Goal: Communication & Community: Answer question/provide support

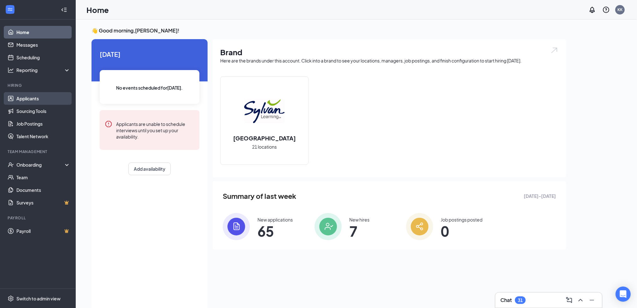
click at [30, 100] on link "Applicants" at bounding box center [43, 98] width 54 height 13
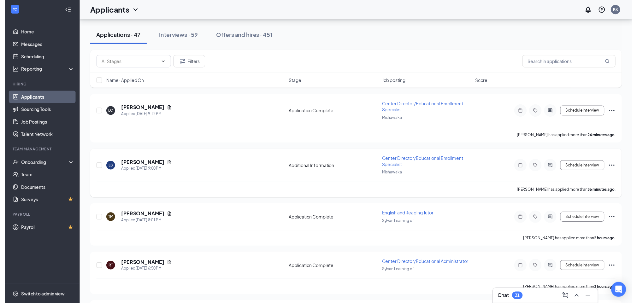
scroll to position [126, 0]
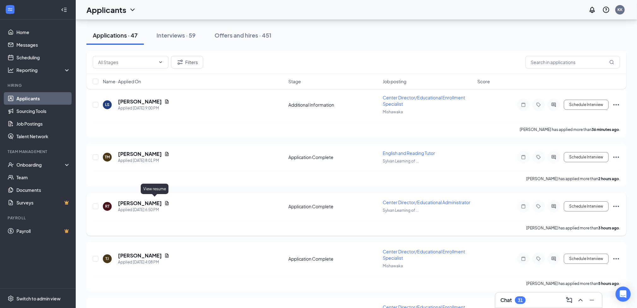
click at [165, 201] on icon "Document" at bounding box center [166, 203] width 3 height 4
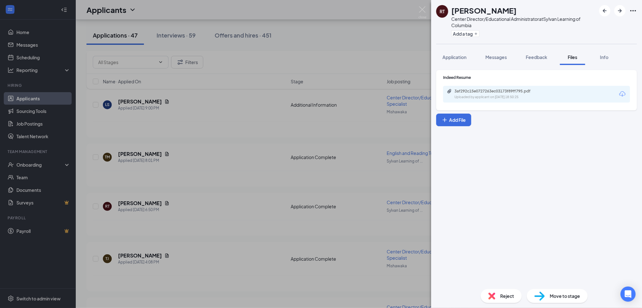
click at [486, 99] on div "3af292c15e0727263ec03173f89ff795.pdf Uploaded by applicant on [DATE] 18:50:25" at bounding box center [536, 94] width 187 height 17
click at [505, 90] on div "3af292c15e0727263ec03173f89ff795.pdf" at bounding box center [498, 91] width 88 height 5
click at [224, 159] on div "RT [PERSON_NAME] Center Director/Educational Administrator at Sylvan Learning o…" at bounding box center [321, 154] width 642 height 308
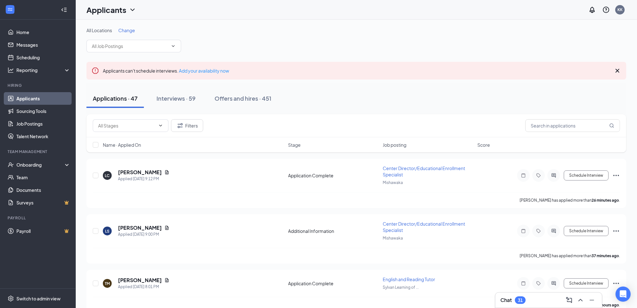
click at [617, 69] on icon "Cross" at bounding box center [618, 71] width 8 height 8
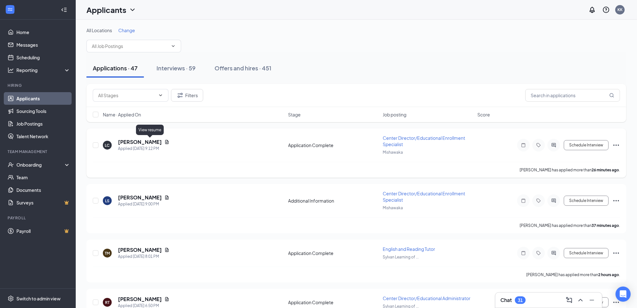
click at [165, 140] on icon "Document" at bounding box center [166, 142] width 3 height 4
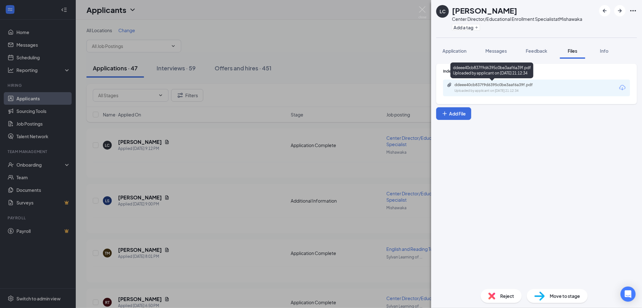
click at [473, 82] on div "ddeee40cb837f9d6395c0be3aaf6a39f.pdf" at bounding box center [498, 84] width 88 height 5
click at [471, 89] on div "Uploaded by applicant on [DATE] 21:12:34" at bounding box center [501, 90] width 95 height 5
click at [464, 85] on div "ddeee40cb837f9d6395c0be3aaf6a39f.pdf" at bounding box center [498, 84] width 88 height 5
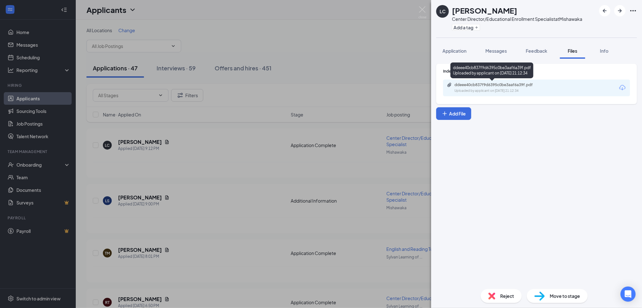
click at [464, 85] on div "ddeee40cb837f9d6395c0be3aaf6a39f.pdf" at bounding box center [498, 84] width 88 height 5
click at [422, 13] on img at bounding box center [422, 12] width 8 height 12
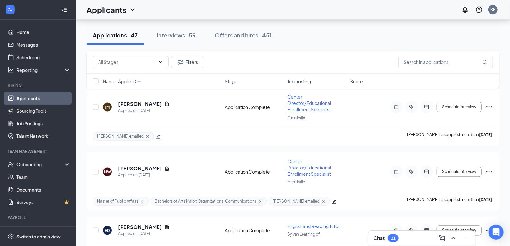
scroll to position [555, 0]
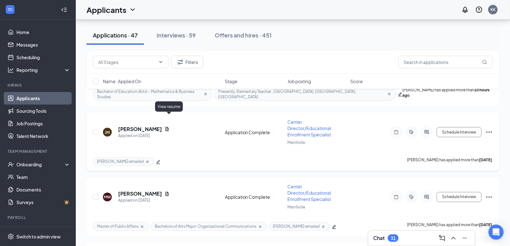
click at [168, 127] on icon "Document" at bounding box center [166, 129] width 5 height 5
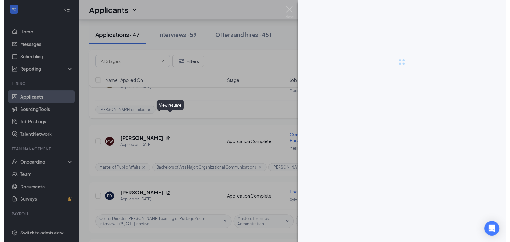
scroll to position [514, 0]
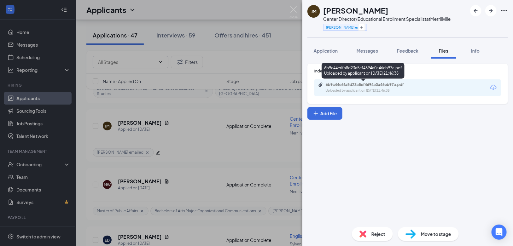
click at [348, 86] on div "6b9c44e6fa8d23a5ef4694a0a46eb97a.pdf" at bounding box center [370, 84] width 88 height 5
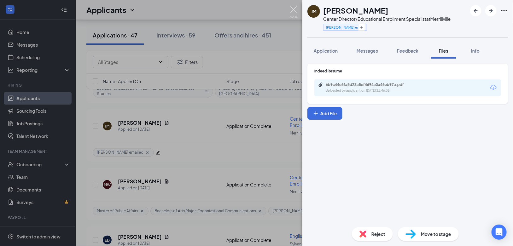
click at [292, 9] on img at bounding box center [294, 12] width 8 height 12
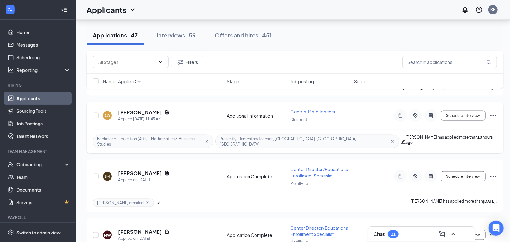
scroll to position [413, 0]
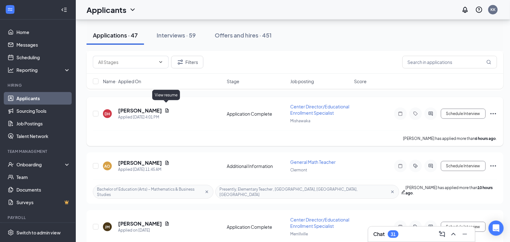
click at [165, 109] on icon "Document" at bounding box center [166, 111] width 3 height 4
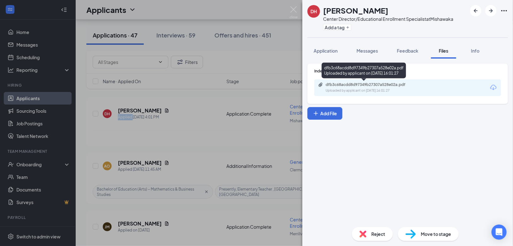
click at [351, 86] on div "dfb3c68acdd8d97349b27307a528e02a.pdf" at bounding box center [370, 84] width 88 height 5
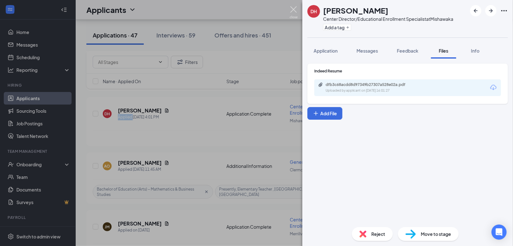
click at [292, 11] on img at bounding box center [294, 12] width 8 height 12
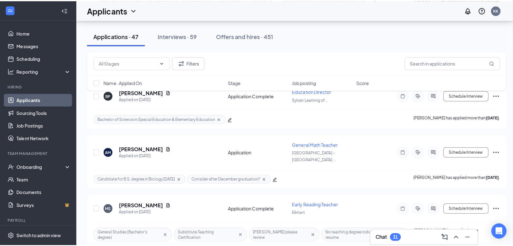
scroll to position [842, 0]
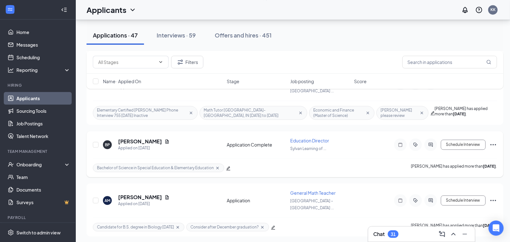
click at [430, 142] on icon "ActiveChat" at bounding box center [431, 144] width 8 height 5
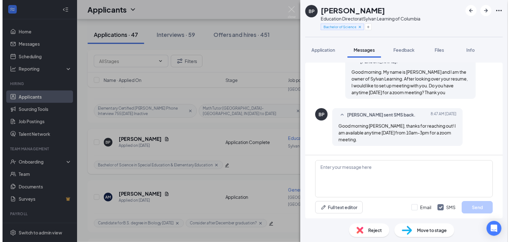
scroll to position [133, 0]
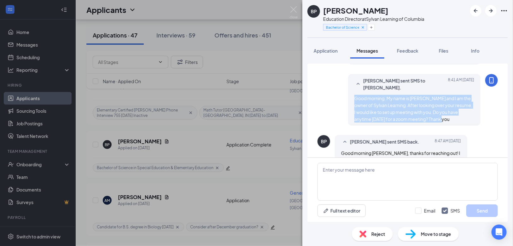
drag, startPoint x: 448, startPoint y: 120, endPoint x: 351, endPoint y: 100, distance: 98.2
click at [355, 100] on div "Good morning. My name is [PERSON_NAME] and I am the owner of Sylvan Learning. A…" at bounding box center [415, 109] width 120 height 28
copy span "Good morning. My name is [PERSON_NAME] and I am the owner of Sylvan Learning. A…"
click at [294, 11] on img at bounding box center [294, 12] width 8 height 12
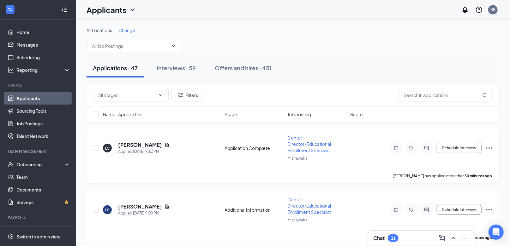
click at [486, 148] on icon "Ellipses" at bounding box center [489, 148] width 6 height 1
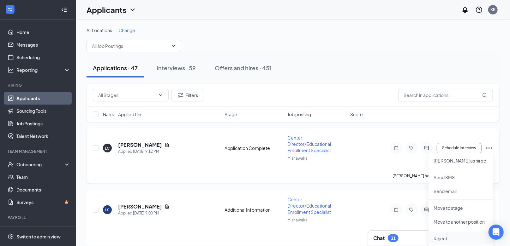
click at [440, 238] on p "Reject" at bounding box center [460, 239] width 54 height 6
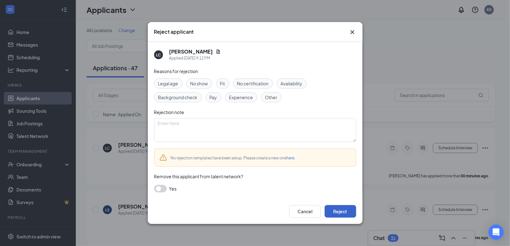
click at [337, 210] on button "Reject" at bounding box center [340, 211] width 32 height 13
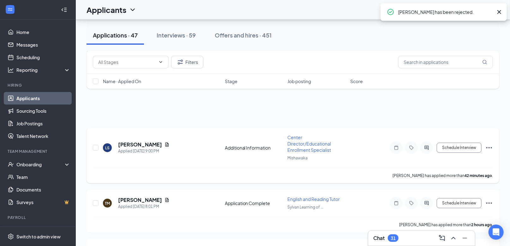
scroll to position [50, 0]
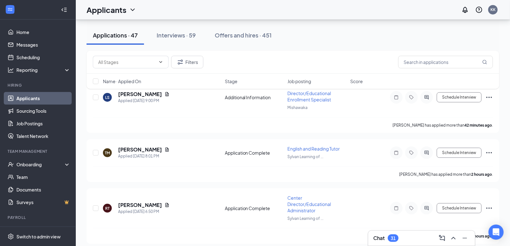
click at [153, 94] on div "Filters Name · Applied On Stage Job posting Score" at bounding box center [292, 73] width 412 height 44
click at [155, 93] on div "Filters Name · Applied On Stage Job posting Score" at bounding box center [292, 73] width 412 height 44
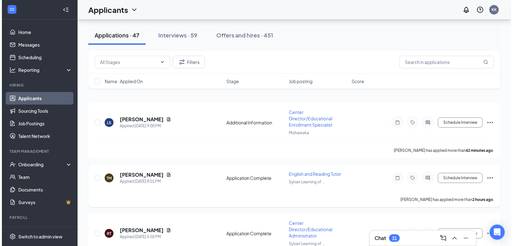
scroll to position [0, 0]
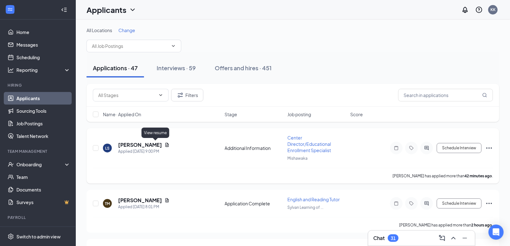
click at [164, 144] on icon "Document" at bounding box center [166, 145] width 5 height 5
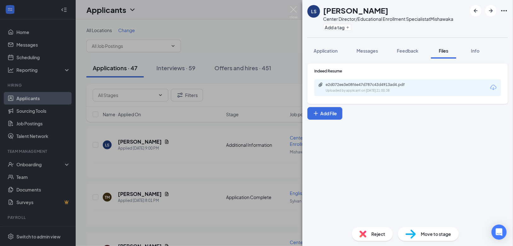
click at [371, 93] on div "e2d072ee3e08f6e47d787c43d4913ad4.pdf Uploaded by applicant on [DATE] 21:00:38" at bounding box center [408, 88] width 187 height 17
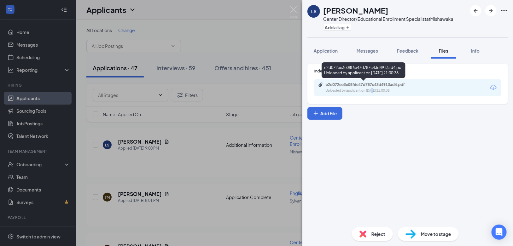
click at [355, 85] on div "e2d072ee3e08f6e47d787c43d4913ad4.pdf" at bounding box center [370, 84] width 88 height 5
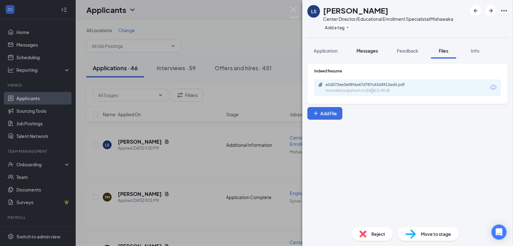
click at [371, 52] on span "Messages" at bounding box center [367, 51] width 21 height 6
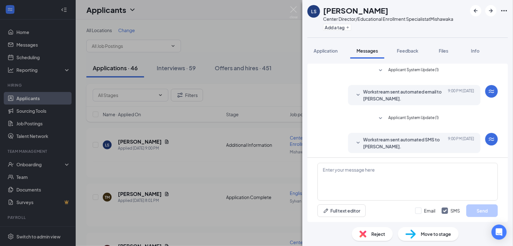
scroll to position [61, 0]
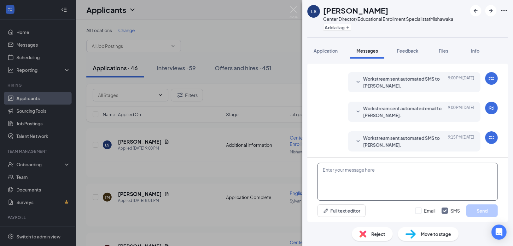
paste textarea "Good morning. My name is [PERSON_NAME] and I am the owner of Sylvan Learning. A…"
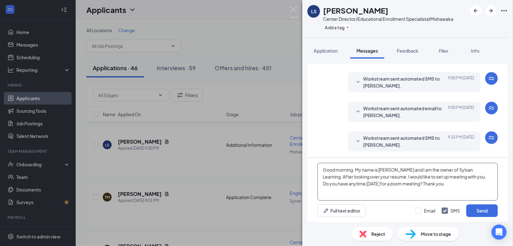
click at [353, 171] on textarea "Good morning. My name is [PERSON_NAME] and I am the owner of Sylvan Learning. A…" at bounding box center [408, 182] width 180 height 38
click at [449, 178] on textarea "Good evening. My name is [PERSON_NAME] and I am the owner of Sylvan Learning. A…" at bounding box center [408, 182] width 180 height 38
click at [363, 184] on textarea "Good evening. My name is [PERSON_NAME] and I am the owner of Sylvan Learning. A…" at bounding box center [408, 182] width 180 height 38
drag, startPoint x: 477, startPoint y: 185, endPoint x: 323, endPoint y: 170, distance: 154.4
click at [323, 170] on textarea "Good evening. My name is [PERSON_NAME] and I am the owner of Sylvan Learning. A…" at bounding box center [408, 182] width 180 height 38
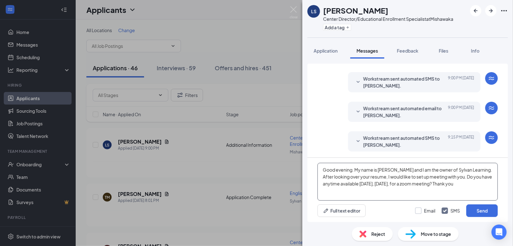
type textarea "Good evening. My name is [PERSON_NAME] and I am the owner of Sylvan Learning. A…"
click at [418, 211] on input "Email" at bounding box center [426, 211] width 20 height 6
checkbox input "true"
click at [478, 211] on button "Send" at bounding box center [483, 211] width 32 height 13
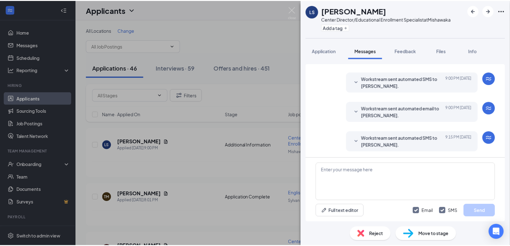
scroll to position [197, 0]
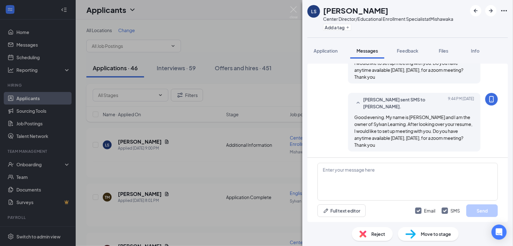
click at [298, 10] on div "LS [PERSON_NAME] Center Director/Educational Enrollment Specialist at [GEOGRAPH…" at bounding box center [256, 123] width 513 height 246
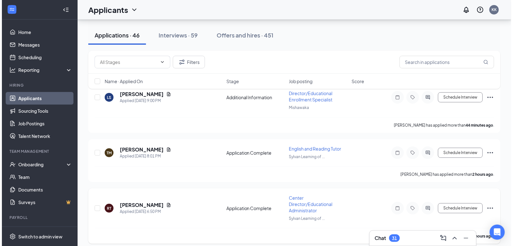
scroll to position [76, 0]
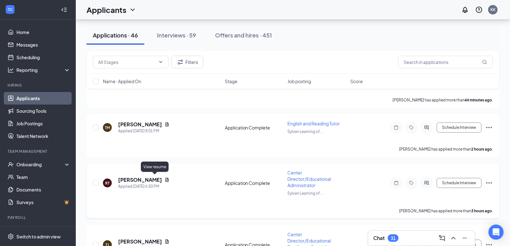
click at [164, 180] on icon "Document" at bounding box center [166, 180] width 5 height 5
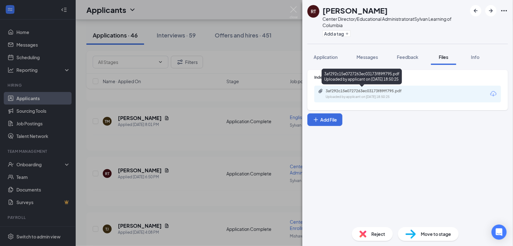
click at [352, 91] on div "3af292c15e0727263ec03173f89ff795.pdf" at bounding box center [370, 91] width 88 height 5
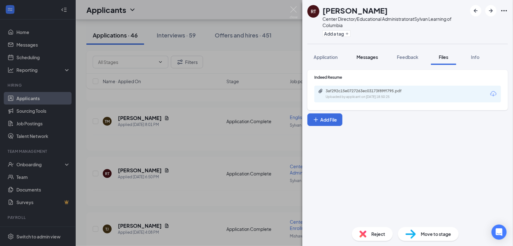
click at [369, 57] on span "Messages" at bounding box center [367, 57] width 21 height 6
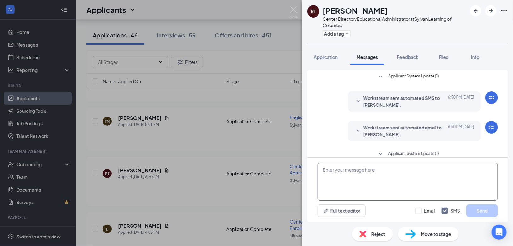
scroll to position [67, 0]
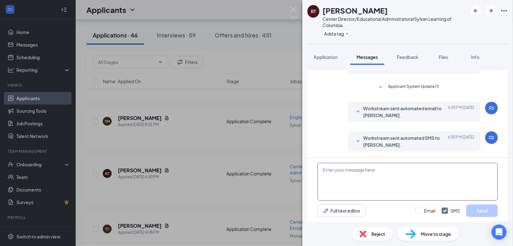
paste textarea "Good evening. My name is [PERSON_NAME] and I am the owner of Sylvan Learning. A…"
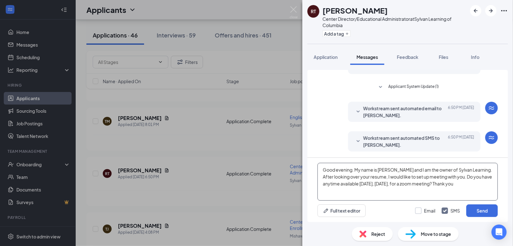
type textarea "Good evening. My name is [PERSON_NAME] and I am the owner of Sylvan Learning. A…"
click at [418, 211] on input "Email" at bounding box center [426, 211] width 20 height 6
checkbox input "true"
click at [487, 211] on button "Send" at bounding box center [483, 211] width 32 height 13
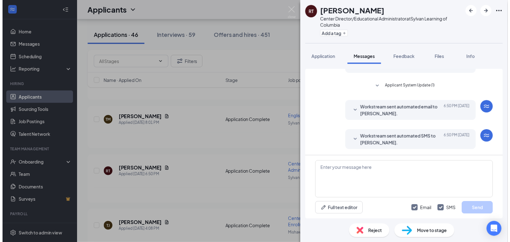
scroll to position [197, 0]
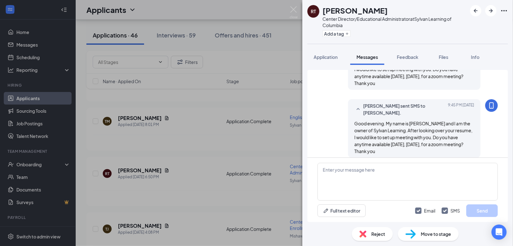
click at [208, 163] on div "RT [PERSON_NAME] Center Director/Educational Administrator at Sylvan Learning o…" at bounding box center [256, 123] width 513 height 246
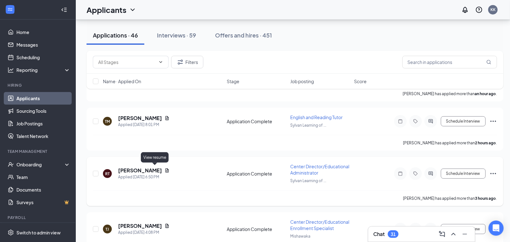
click at [165, 169] on icon "Document" at bounding box center [166, 171] width 3 height 4
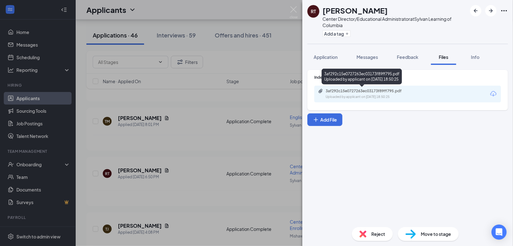
click at [357, 90] on div "3af292c15e0727263ec03173f89ff795.pdf" at bounding box center [370, 91] width 88 height 5
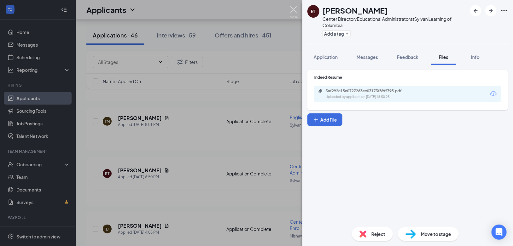
click at [298, 8] on img at bounding box center [294, 12] width 8 height 12
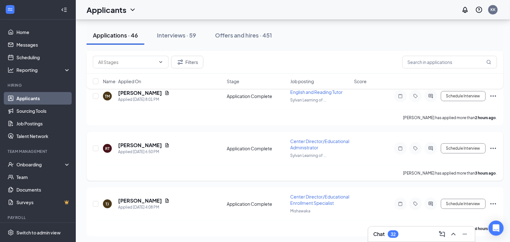
scroll to position [126, 0]
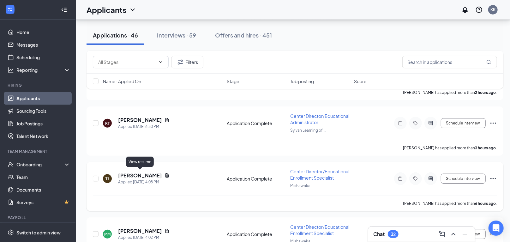
click at [164, 173] on icon "Document" at bounding box center [166, 175] width 5 height 5
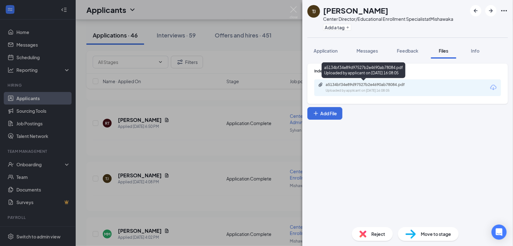
click at [381, 85] on div "a5134bf34e89d97527b2e4690ab78084.pdf" at bounding box center [370, 84] width 88 height 5
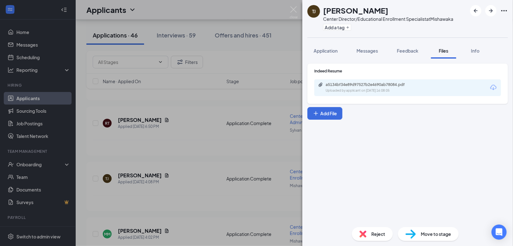
click at [194, 178] on div "[PERSON_NAME] Center Director/Educational Enrollment Specialist at [GEOGRAPHIC_…" at bounding box center [256, 123] width 513 height 246
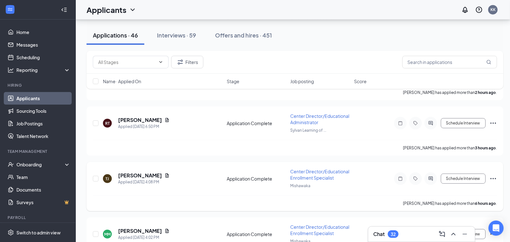
click at [492, 177] on icon "Ellipses" at bounding box center [493, 179] width 8 height 8
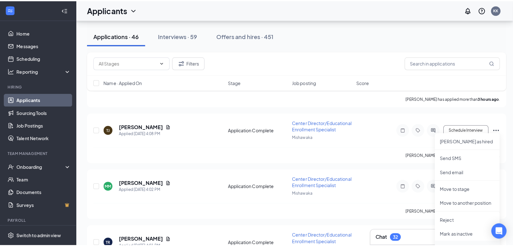
scroll to position [202, 0]
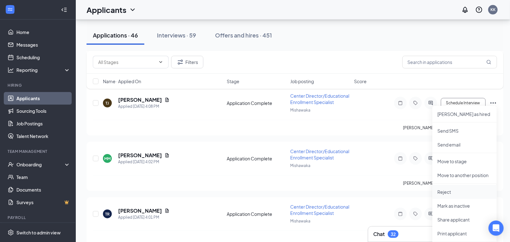
click at [446, 192] on p "Reject" at bounding box center [464, 192] width 54 height 6
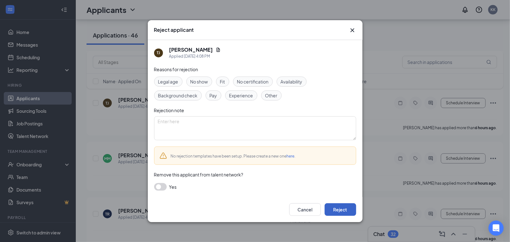
click at [348, 208] on button "Reject" at bounding box center [340, 210] width 32 height 13
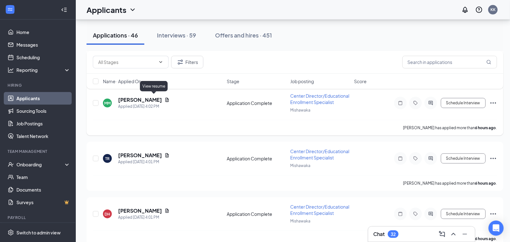
click at [164, 98] on icon "Document" at bounding box center [166, 99] width 5 height 5
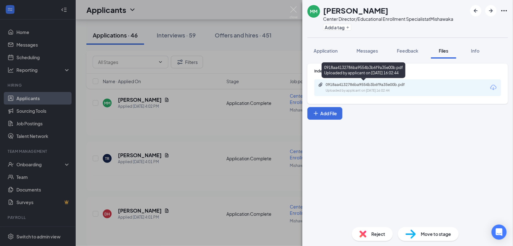
click at [352, 84] on div "0918aa4132786ba9554b3b6f9a35e00b.pdf" at bounding box center [370, 84] width 88 height 5
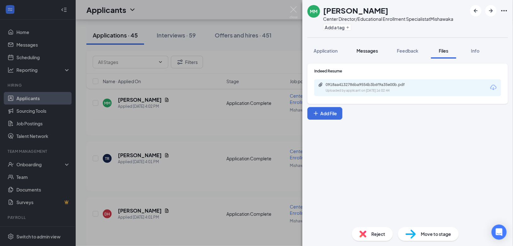
click at [364, 50] on span "Messages" at bounding box center [367, 51] width 21 height 6
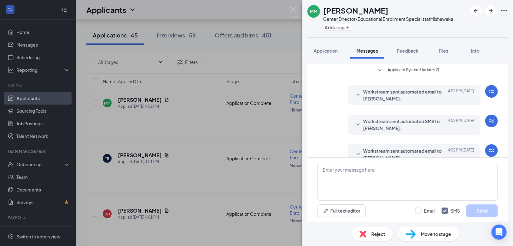
scroll to position [120, 0]
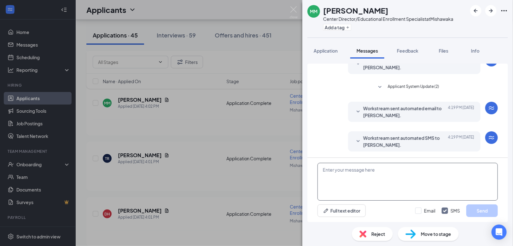
paste textarea "Good evening. My name is [PERSON_NAME] and I am the owner of Sylvan Learning. A…"
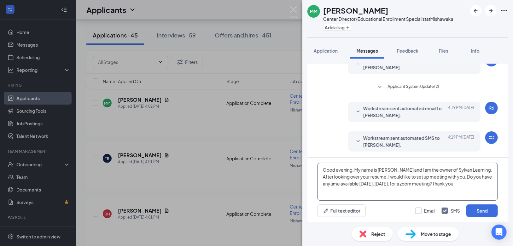
type textarea "Good evening. My name is [PERSON_NAME] and I am the owner of Sylvan Learning. A…"
click at [418, 212] on input "Email" at bounding box center [426, 211] width 20 height 6
checkbox input "true"
click at [483, 212] on button "Send" at bounding box center [483, 211] width 32 height 13
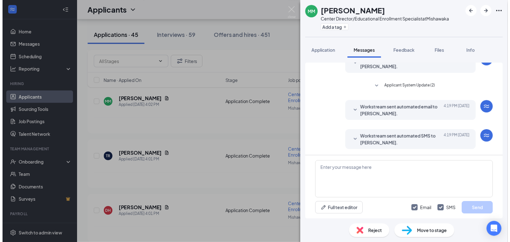
scroll to position [250, 0]
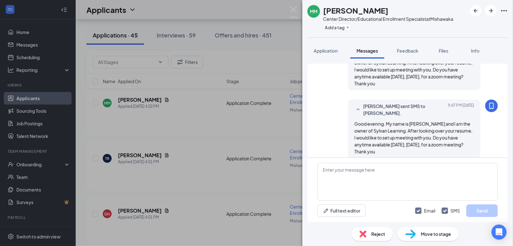
click at [219, 114] on div "[PERSON_NAME] Center Director/Educational Enrollment Specialist at [GEOGRAPHIC_…" at bounding box center [256, 123] width 513 height 246
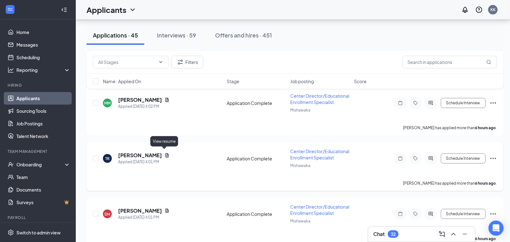
click at [165, 154] on icon "Document" at bounding box center [166, 156] width 3 height 4
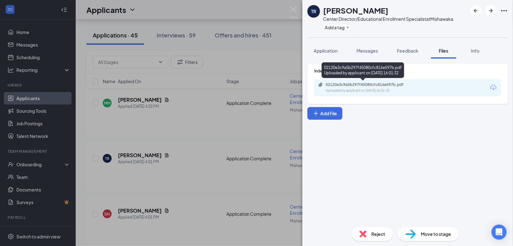
click at [360, 83] on div "02120e3c9a5b297f45080cfc816e597b.pdf" at bounding box center [370, 84] width 88 height 5
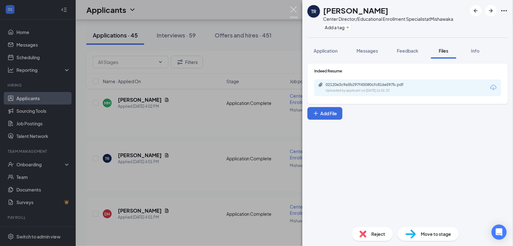
click at [297, 10] on img at bounding box center [294, 12] width 8 height 12
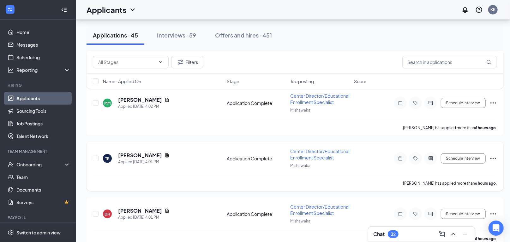
click at [493, 157] on icon "Ellipses" at bounding box center [493, 159] width 8 height 8
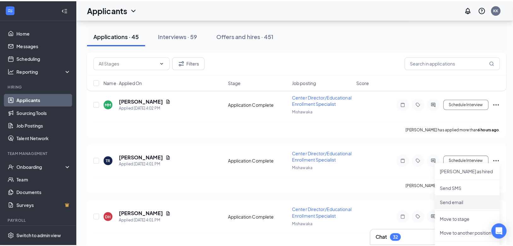
scroll to position [252, 0]
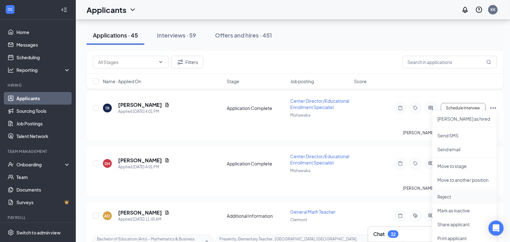
click at [448, 196] on p "Reject" at bounding box center [464, 197] width 54 height 6
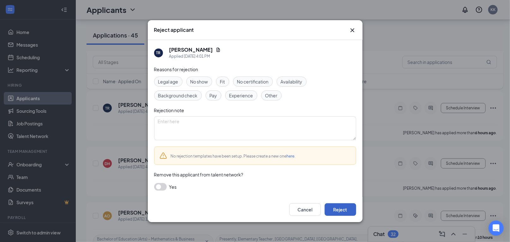
click at [342, 210] on button "Reject" at bounding box center [340, 210] width 32 height 13
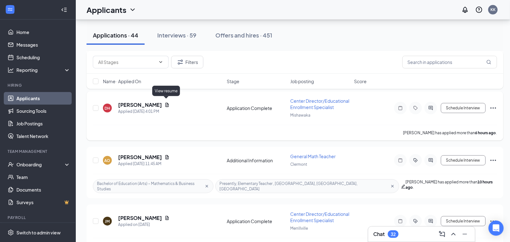
click at [165, 103] on icon "Document" at bounding box center [166, 105] width 5 height 5
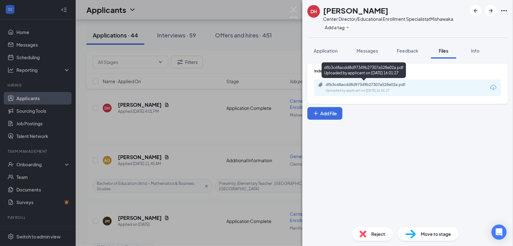
click at [345, 83] on div "dfb3c68acdd8d97349b27307a528e02a.pdf" at bounding box center [370, 84] width 88 height 5
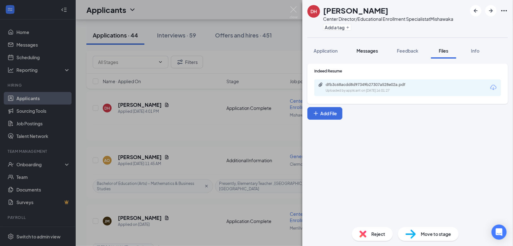
click at [365, 50] on span "Messages" at bounding box center [367, 51] width 21 height 6
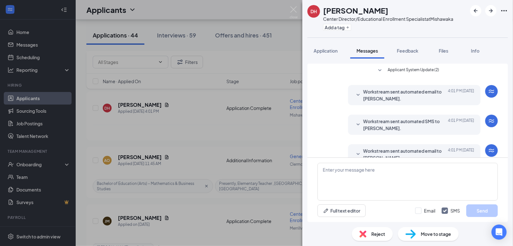
scroll to position [120, 0]
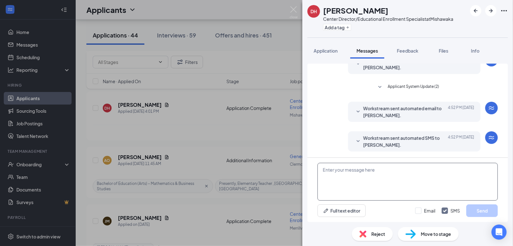
paste textarea "Good evening. My name is [PERSON_NAME] and I am the owner of Sylvan Learning. A…"
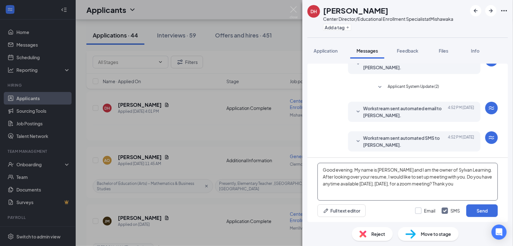
type textarea "Good evening. My name is [PERSON_NAME] and I am the owner of Sylvan Learning. A…"
click at [417, 210] on input "Email" at bounding box center [426, 211] width 20 height 6
checkbox input "true"
click at [477, 209] on button "Send" at bounding box center [483, 211] width 32 height 13
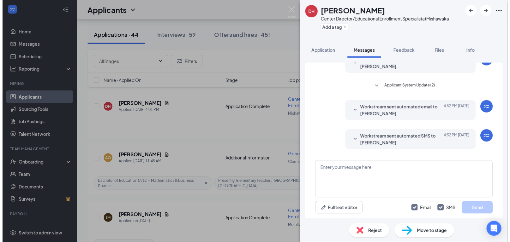
scroll to position [257, 0]
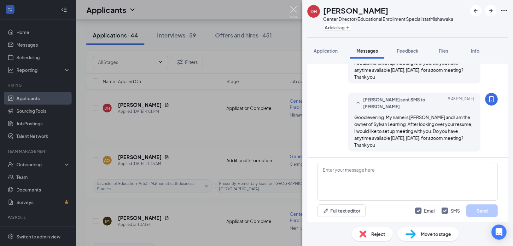
click at [294, 9] on img at bounding box center [294, 12] width 8 height 12
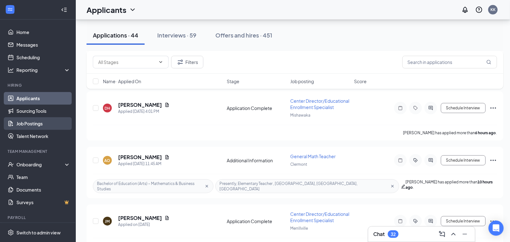
click at [44, 129] on link "Job Postings" at bounding box center [43, 123] width 54 height 13
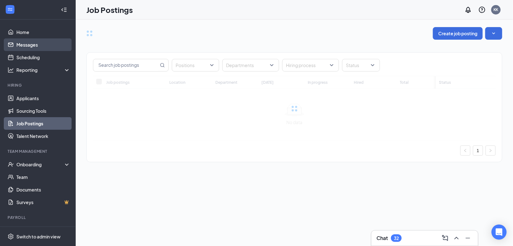
click at [43, 45] on link "Messages" at bounding box center [43, 44] width 54 height 13
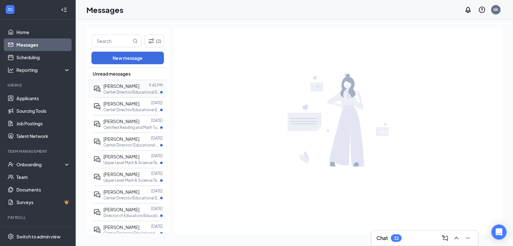
click at [131, 90] on p "Center Director/Educational Enrollment Specialist at [GEOGRAPHIC_DATA]" at bounding box center [131, 92] width 57 height 5
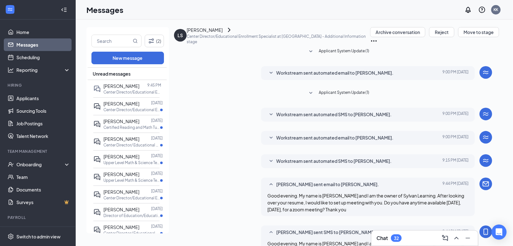
scroll to position [149, 0]
drag, startPoint x: 200, startPoint y: 189, endPoint x: 200, endPoint y: 197, distance: 7.9
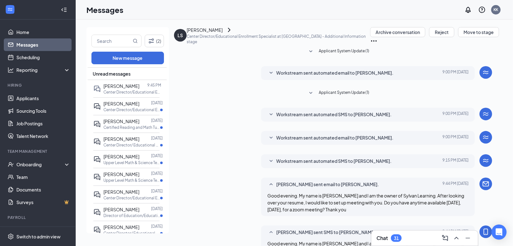
type textarea "Thanks for getting back with me. I would have an opening [DATE], [DATE], at 445…"
checkbox input "true"
drag, startPoint x: 233, startPoint y: 189, endPoint x: 192, endPoint y: 181, distance: 41.7
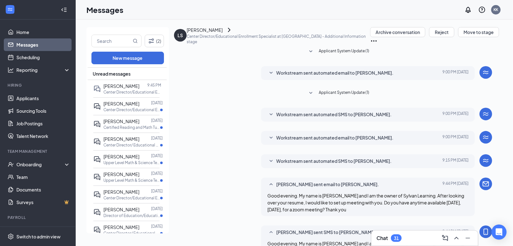
drag, startPoint x: 224, startPoint y: 194, endPoint x: 228, endPoint y: 194, distance: 3.5
drag, startPoint x: 218, startPoint y: 189, endPoint x: 189, endPoint y: 181, distance: 30.1
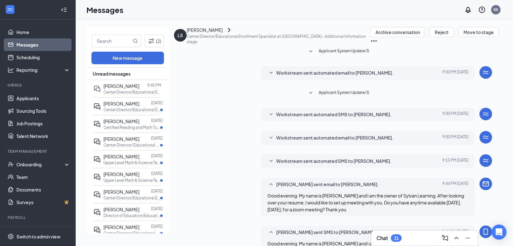
click at [129, 103] on span "[PERSON_NAME]" at bounding box center [121, 104] width 36 height 6
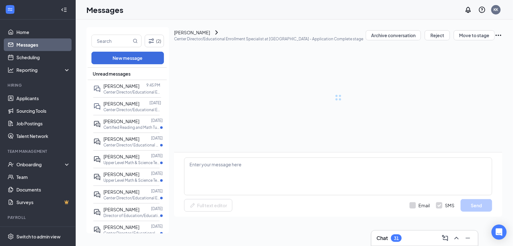
scroll to position [464, 0]
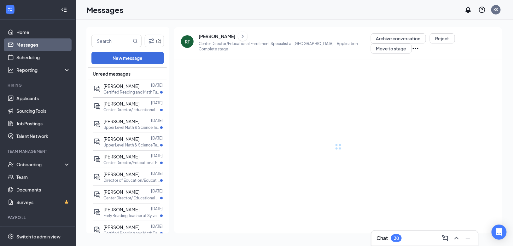
scroll to position [464, 0]
